Goal: Entertainment & Leisure: Browse casually

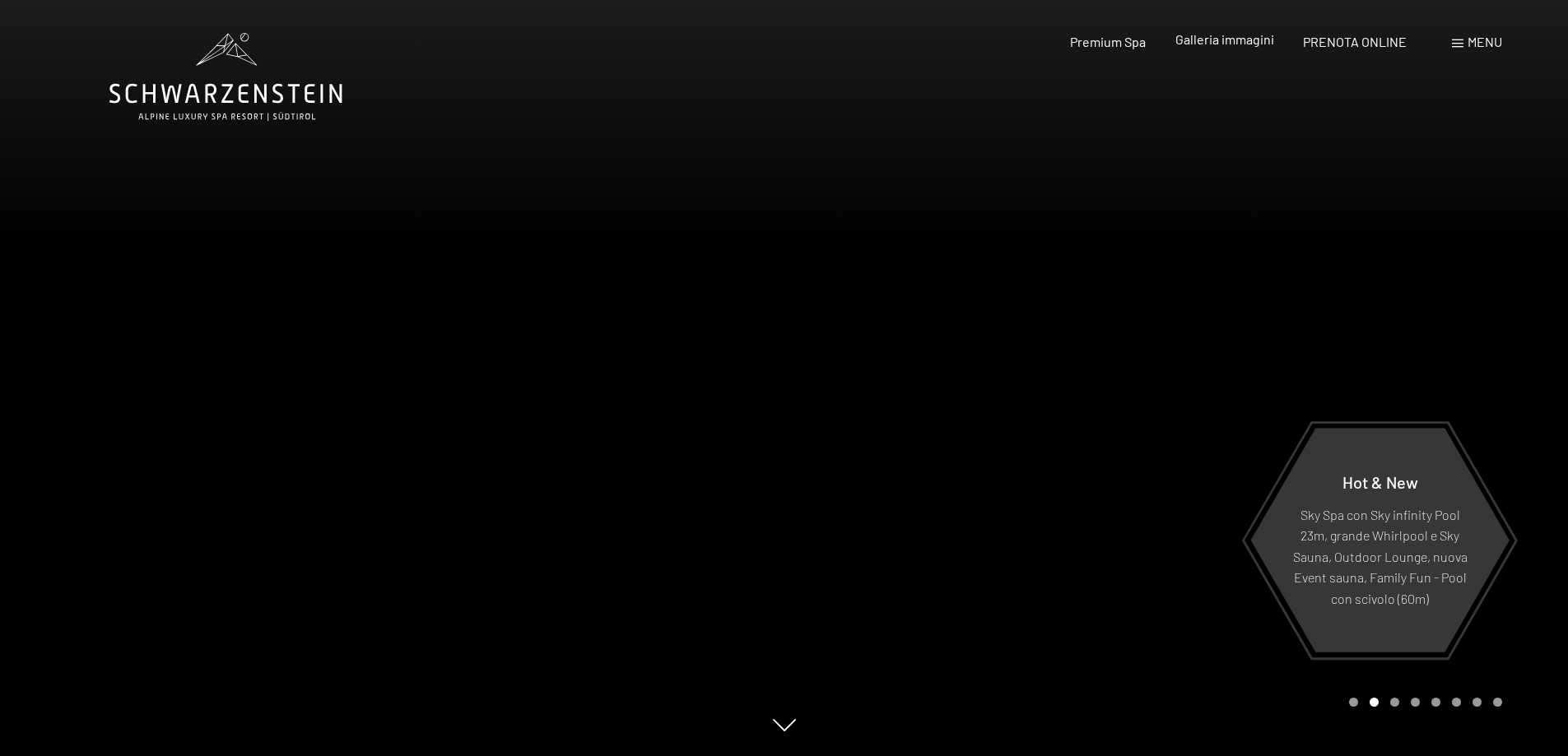
click at [1255, 36] on span "Galleria immagini" at bounding box center [1225, 39] width 99 height 16
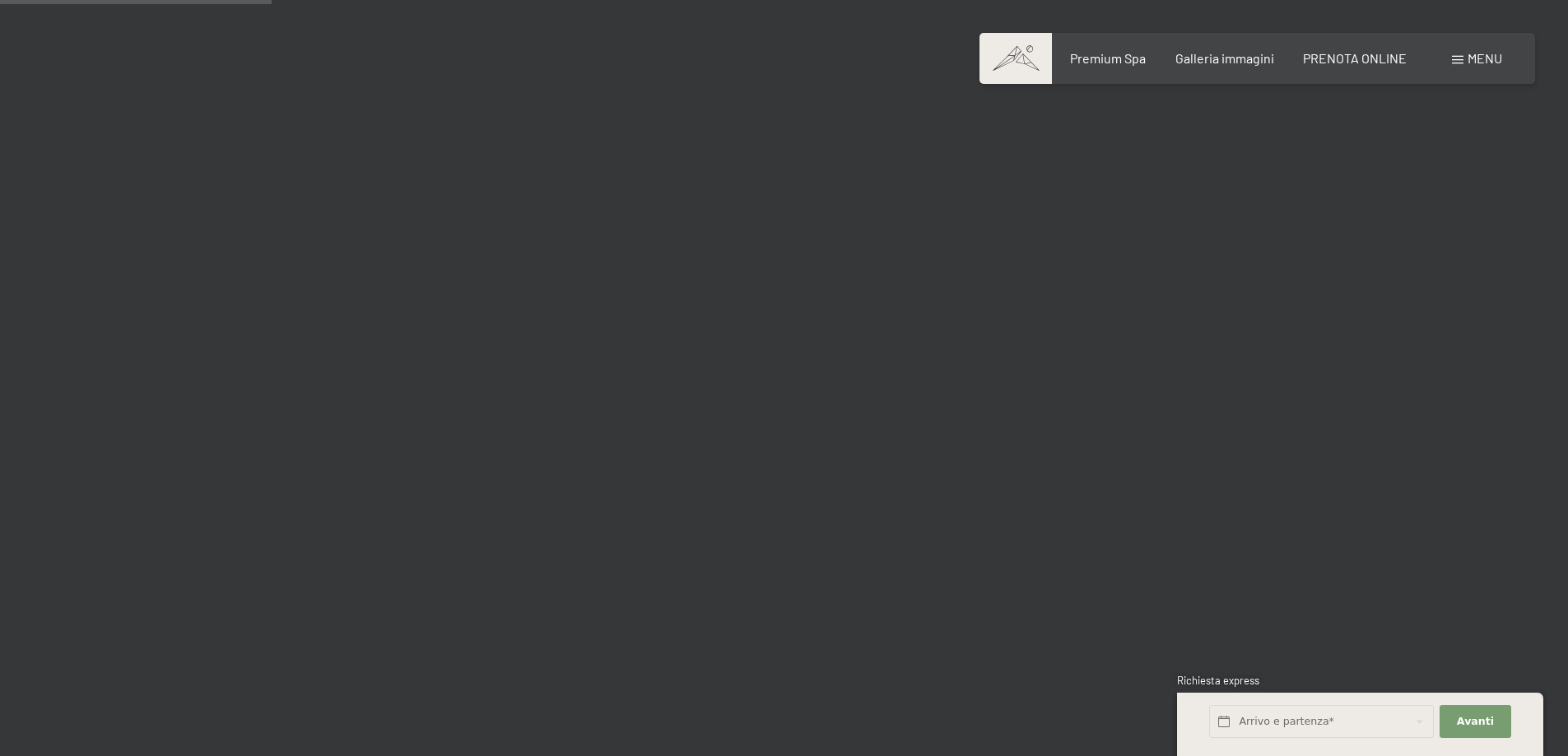
scroll to position [3785, 0]
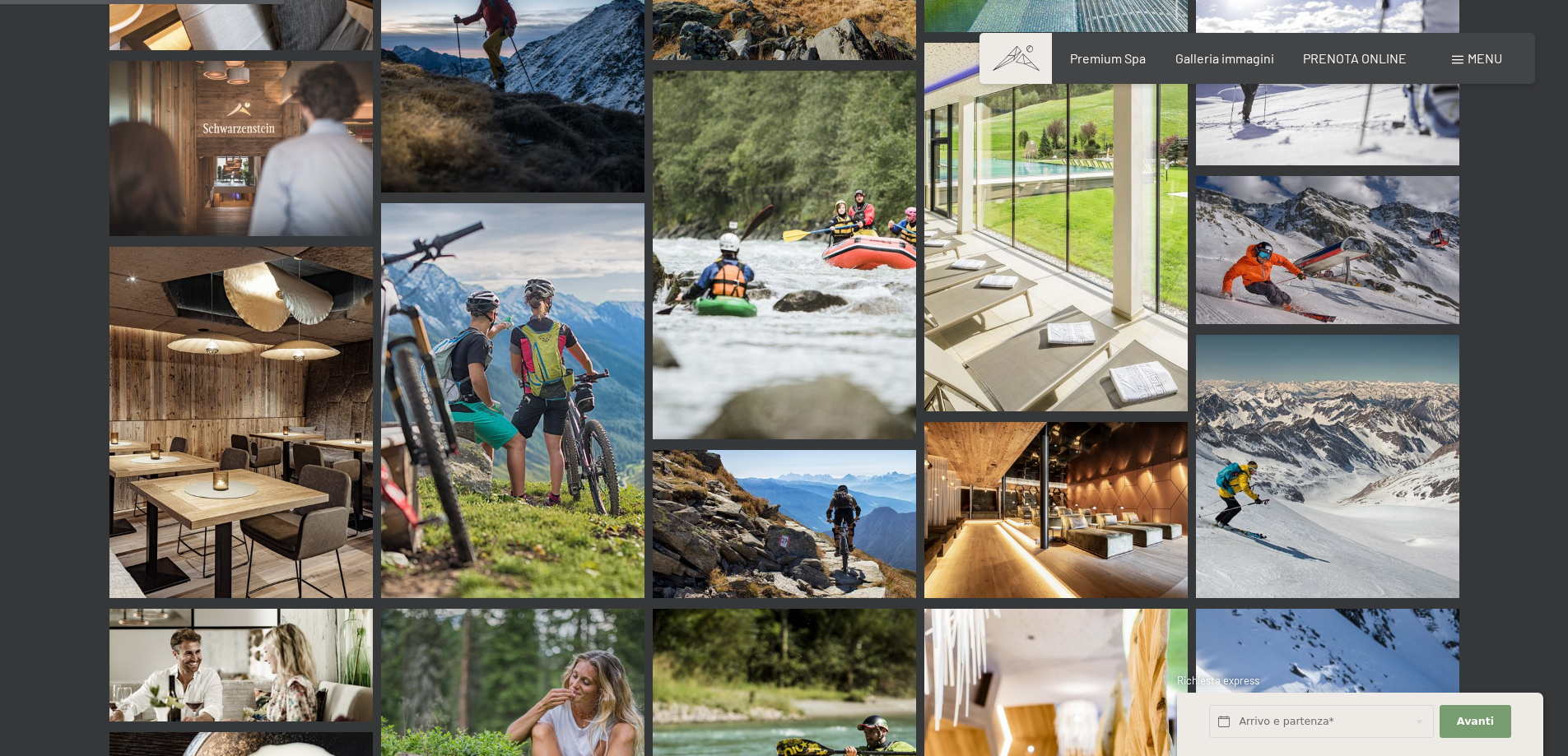
click at [212, 388] on img at bounding box center [241, 422] width 264 height 351
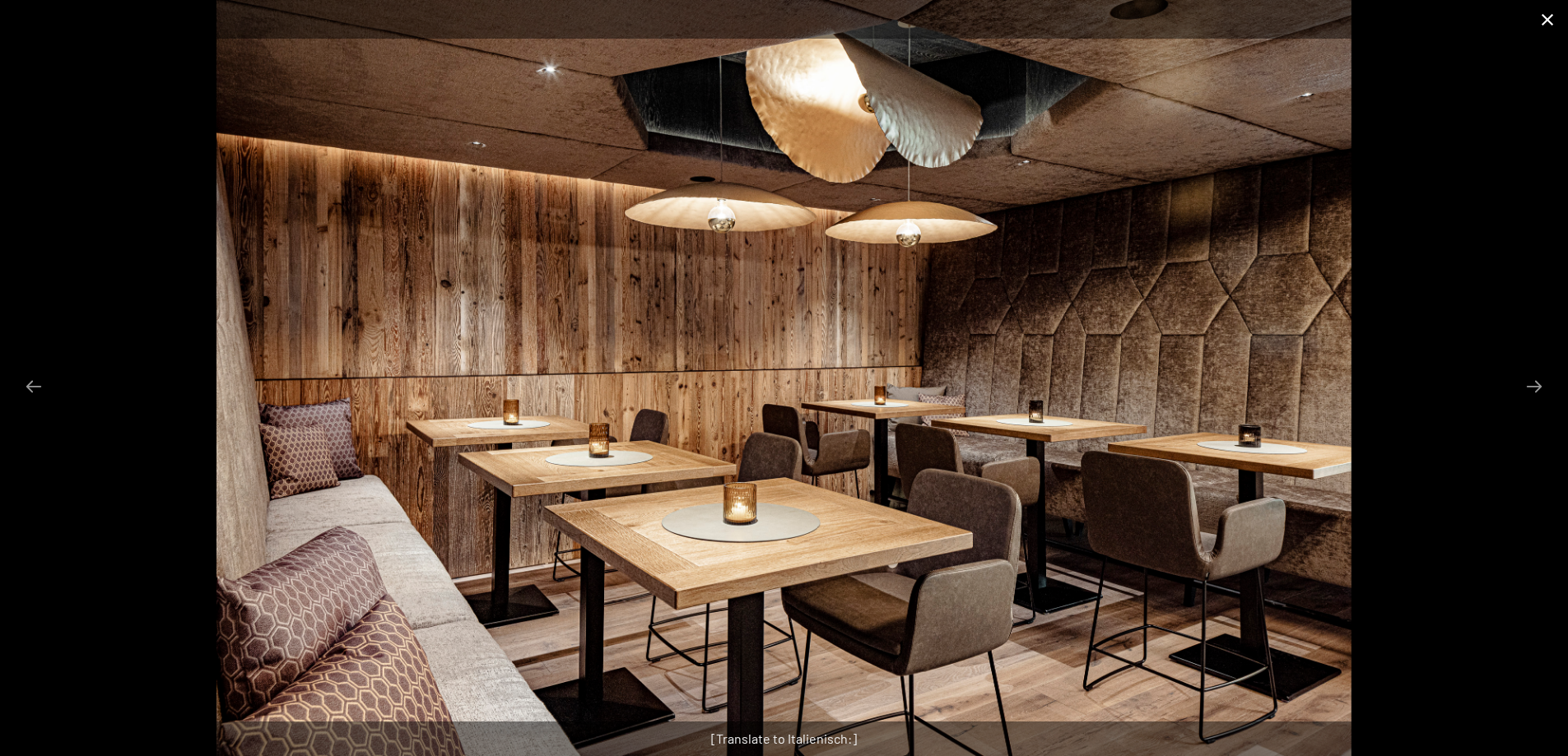
click at [1552, 26] on button "Close gallery" at bounding box center [1547, 19] width 41 height 39
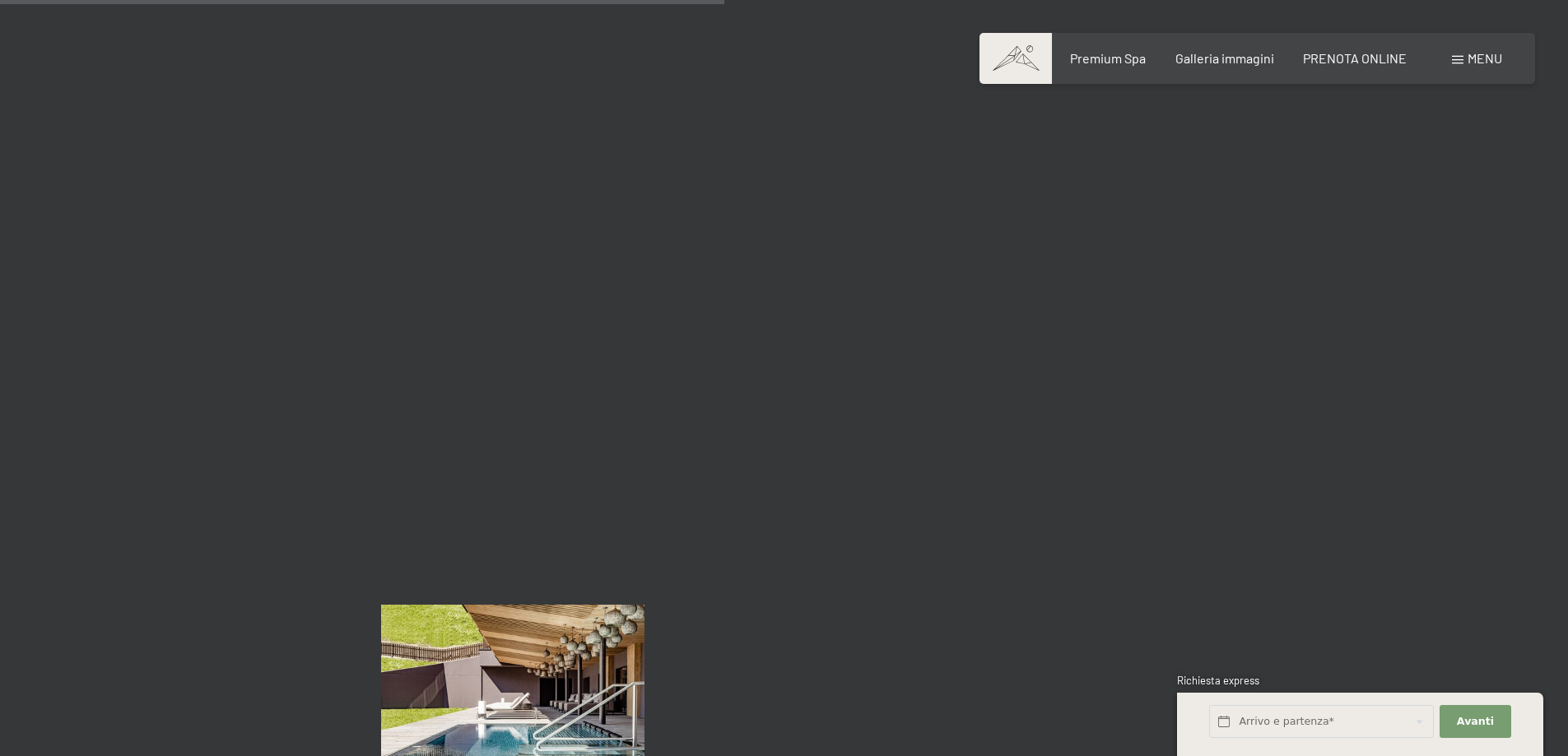
scroll to position [9217, 0]
